Goal: Transaction & Acquisition: Book appointment/travel/reservation

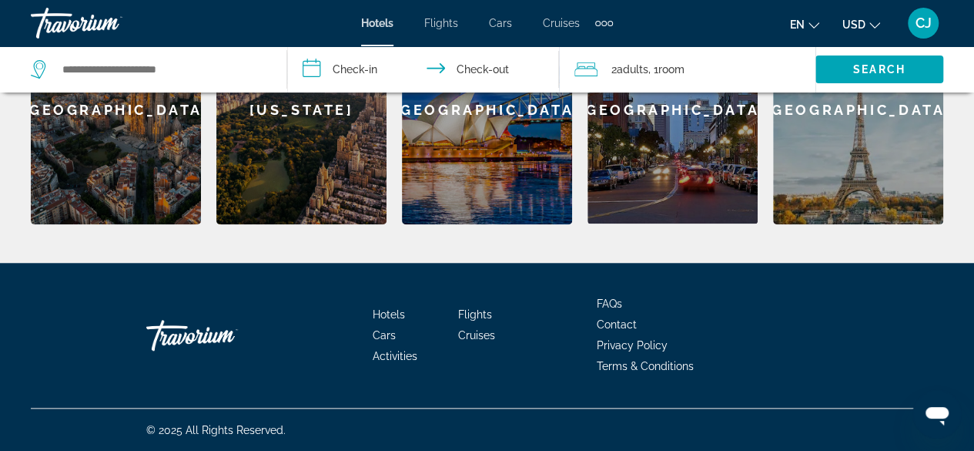
scroll to position [425, 0]
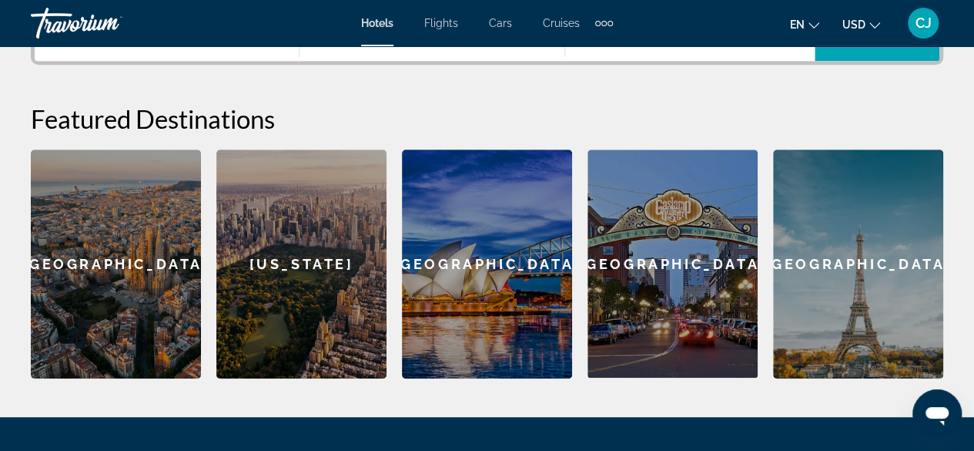
click at [853, 263] on div "[GEOGRAPHIC_DATA]" at bounding box center [858, 263] width 170 height 229
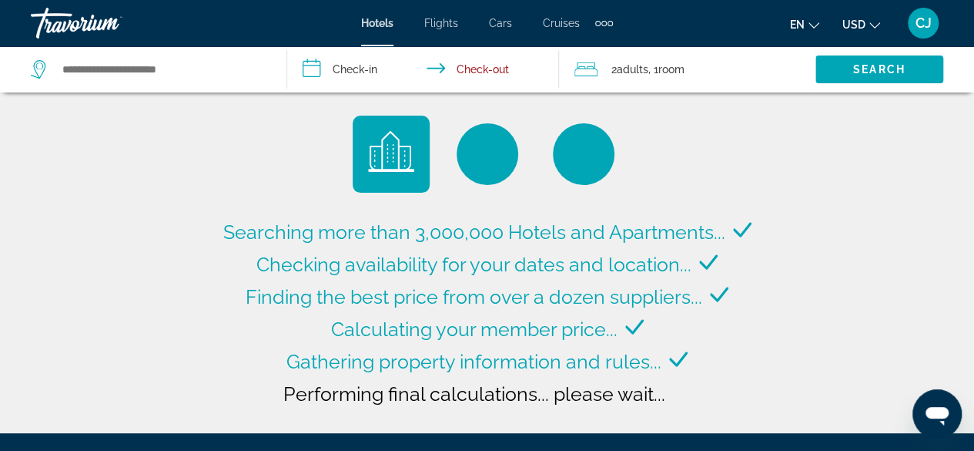
type input "**********"
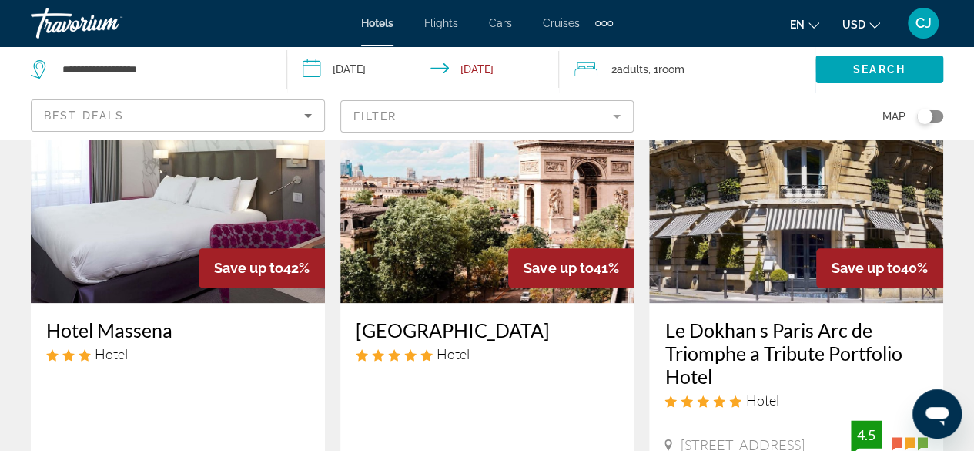
scroll to position [462, 0]
